Goal: Task Accomplishment & Management: Use online tool/utility

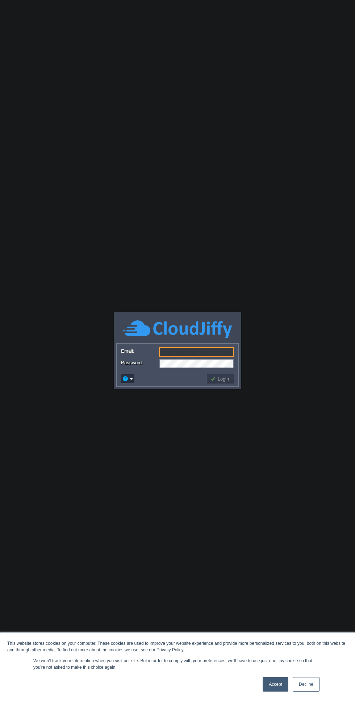
click at [207, 354] on input "Email:" at bounding box center [196, 351] width 75 height 9
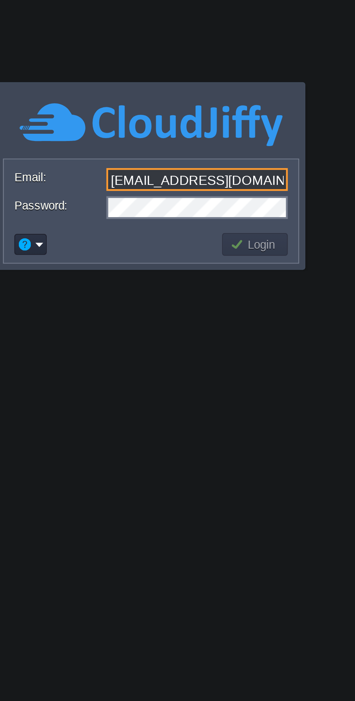
type input "[EMAIL_ADDRESS][DOMAIN_NAME]"
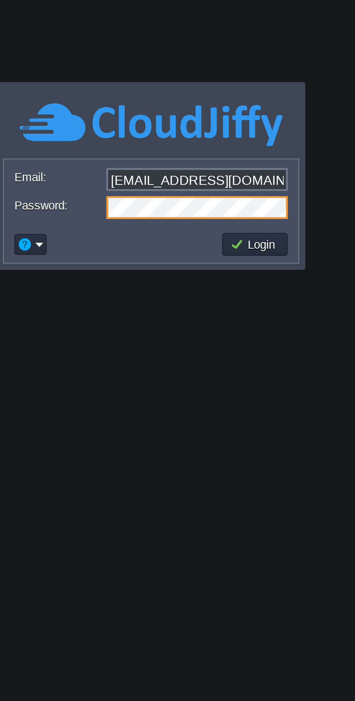
click at [227, 376] on button "Login" at bounding box center [220, 379] width 21 height 7
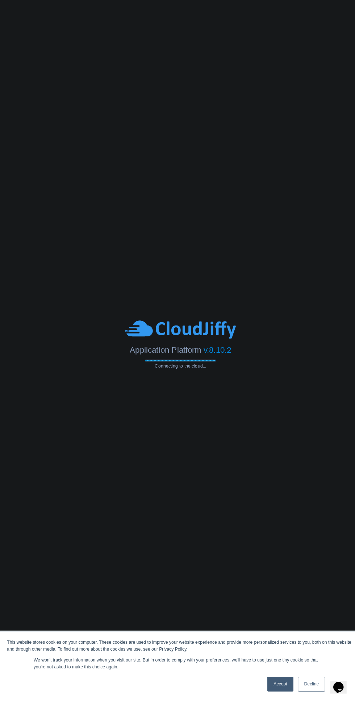
click at [281, 681] on link "Accept" at bounding box center [276, 685] width 26 height 15
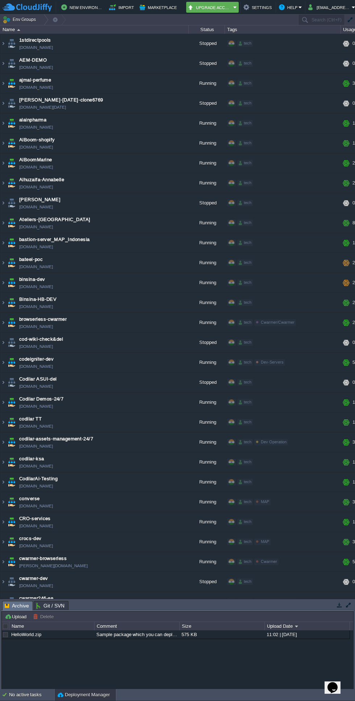
click at [33, 123] on span "alainpharma" at bounding box center [32, 119] width 27 height 7
click at [21, 127] on span "[DOMAIN_NAME]" at bounding box center [36, 127] width 34 height 7
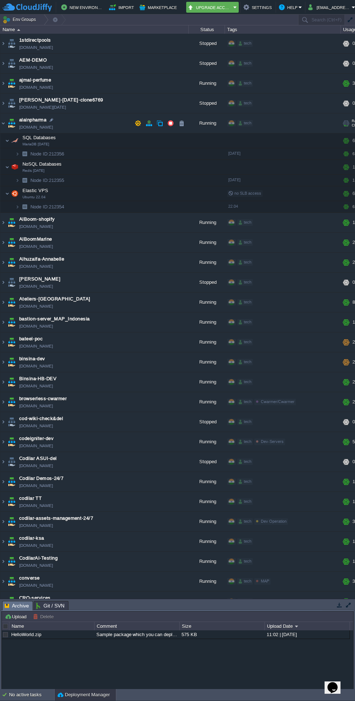
click at [7, 194] on img at bounding box center [7, 193] width 4 height 15
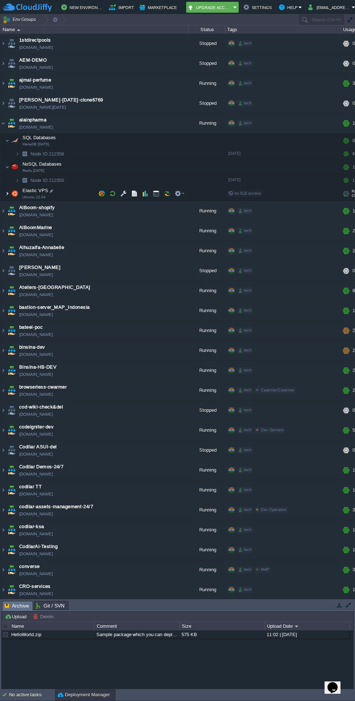
click at [96, 195] on div at bounding box center [141, 193] width 91 height 11
click at [104, 195] on button "button" at bounding box center [102, 193] width 7 height 7
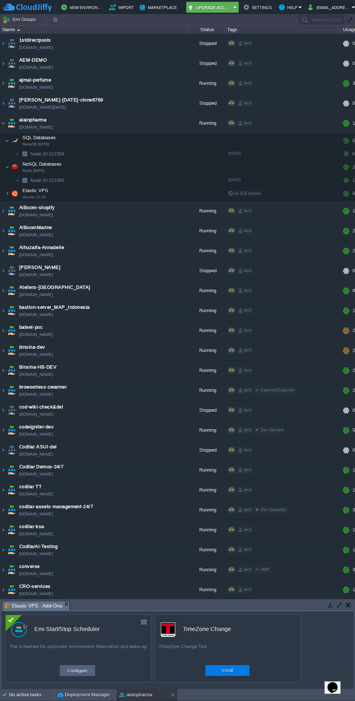
click at [86, 671] on button "Configure" at bounding box center [77, 671] width 24 height 9
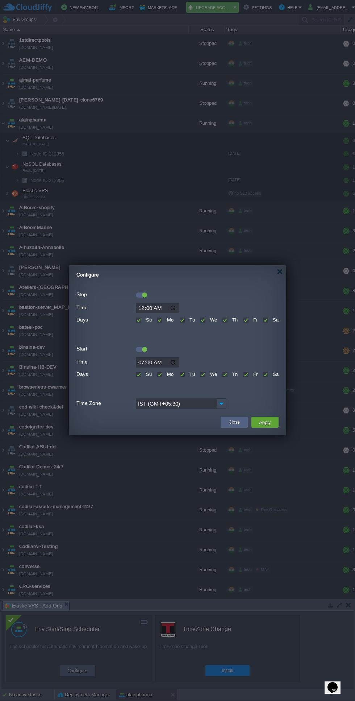
click at [176, 308] on input "00:00" at bounding box center [158, 308] width 44 height 11
click at [176, 362] on input "07:00" at bounding box center [158, 362] width 44 height 11
type input "00:00"
click at [277, 421] on td "Apply" at bounding box center [265, 422] width 27 height 11
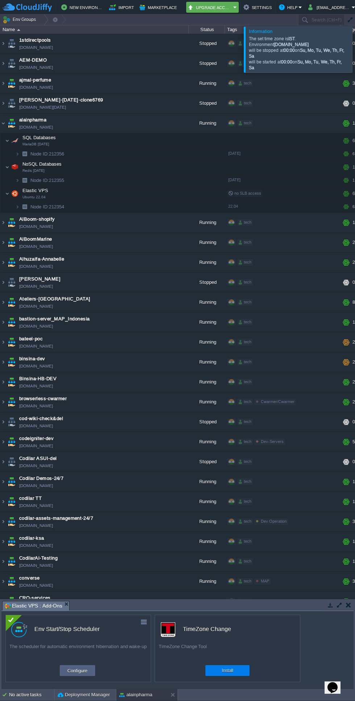
click at [257, 7] on button "Settings" at bounding box center [258, 7] width 29 height 9
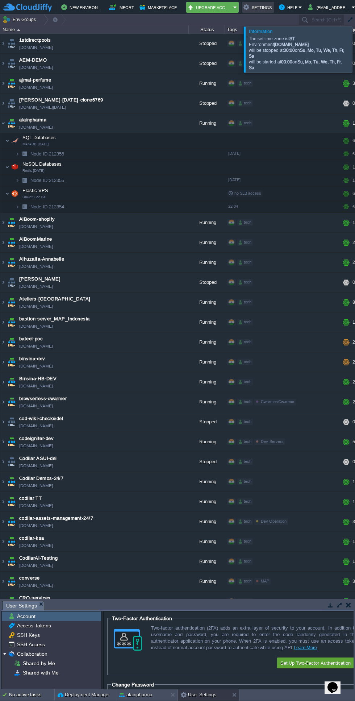
click at [26, 191] on span "Elastic VPS" at bounding box center [36, 191] width 28 height 6
click at [182, 194] on em at bounding box center [180, 193] width 10 height 7
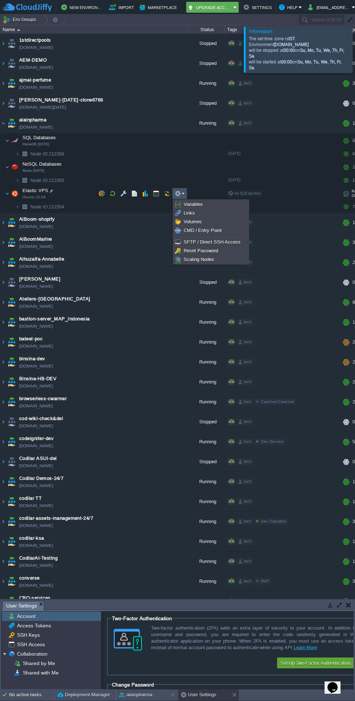
click at [106, 194] on td at bounding box center [101, 193] width 11 height 11
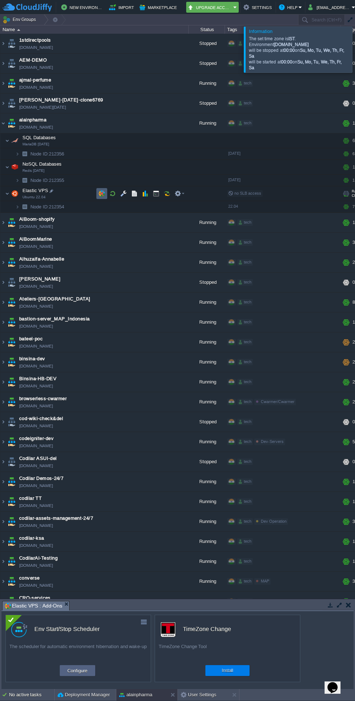
click at [86, 671] on button "Configure" at bounding box center [77, 671] width 24 height 9
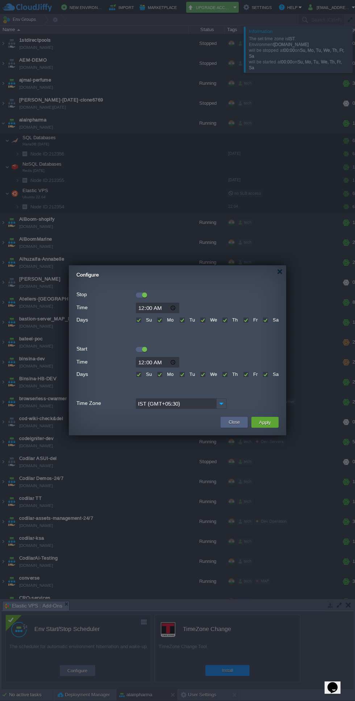
click at [145, 295] on div at bounding box center [144, 295] width 5 height 5
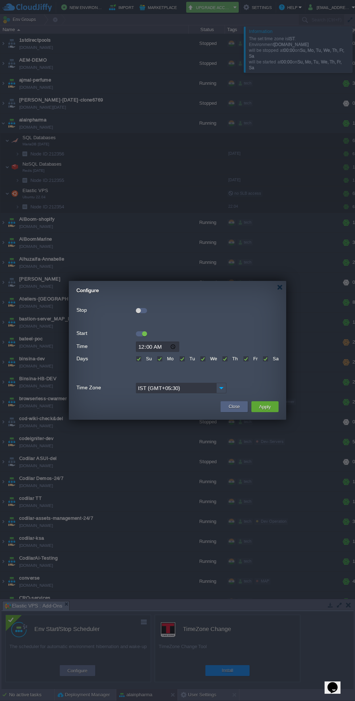
click at [278, 408] on td "Apply" at bounding box center [265, 407] width 27 height 11
